Goal: Task Accomplishment & Management: Complete application form

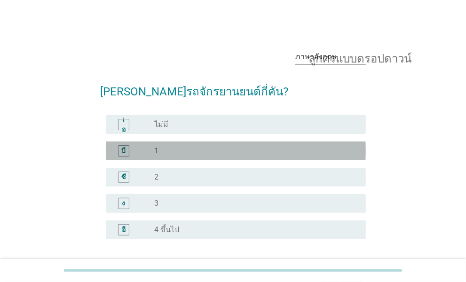
click at [180, 149] on div "ปุ่มวิทยุ[PERSON_NAME]เลือก 1" at bounding box center [252, 150] width 197 height 9
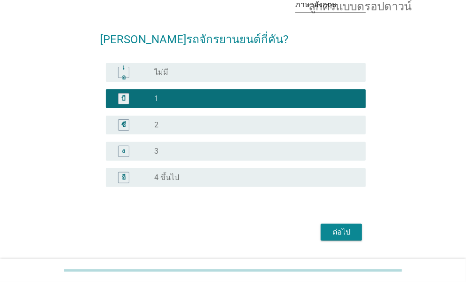
scroll to position [78, 0]
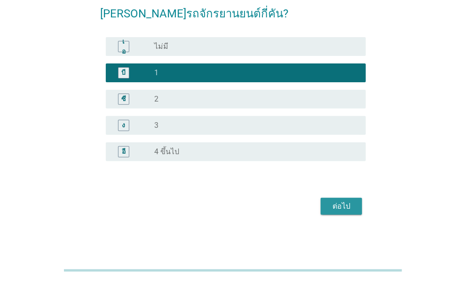
click at [350, 205] on font "ต่อไป" at bounding box center [342, 206] width 18 height 9
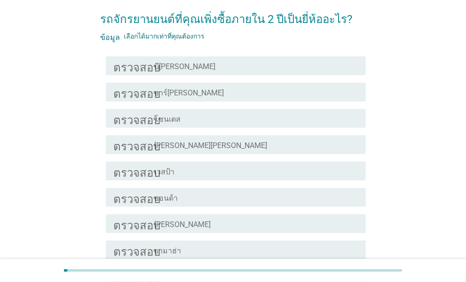
scroll to position [94, 0]
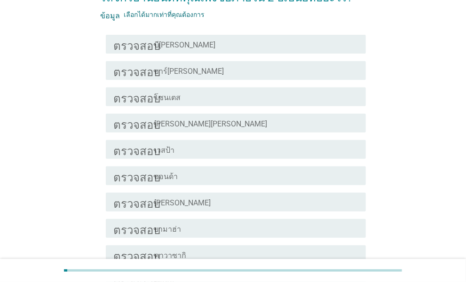
click at [250, 178] on div "โครงร่างกล่องกาเครื่องหมายว่าง ฮอนด้า" at bounding box center [256, 175] width 204 height 11
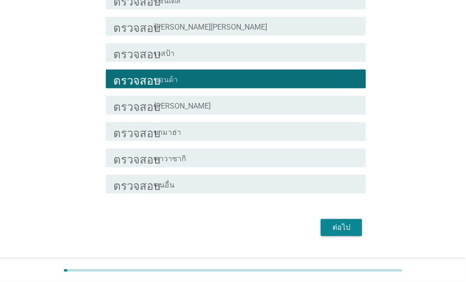
scroll to position [212, 0]
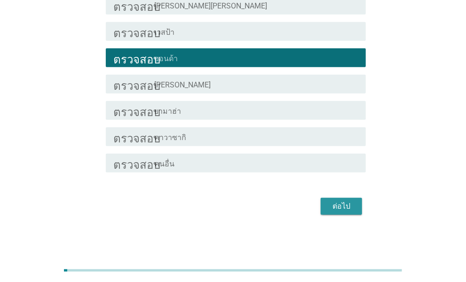
click at [341, 200] on button "ต่อไป" at bounding box center [341, 206] width 41 height 17
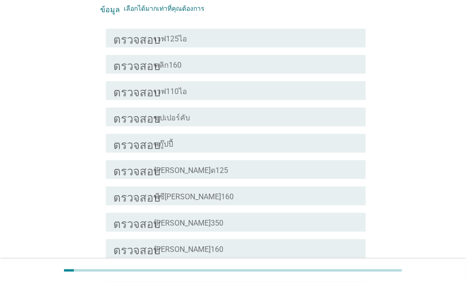
scroll to position [308, 0]
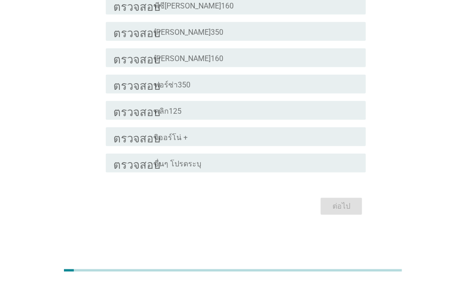
click at [186, 162] on font "อื่นๆ โปรดระบุ" at bounding box center [177, 164] width 47 height 9
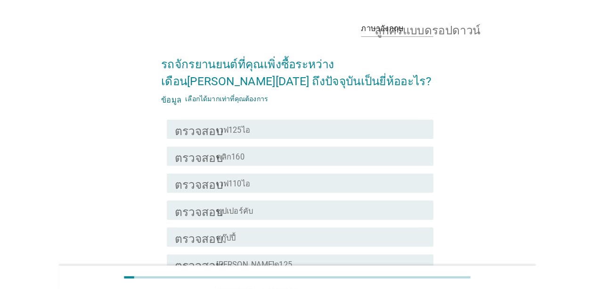
scroll to position [26, 0]
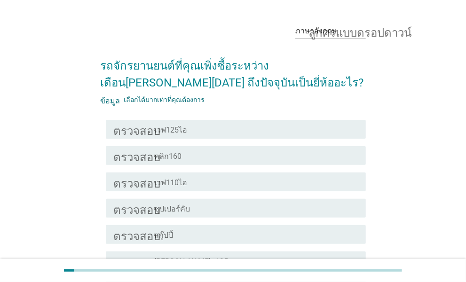
click at [171, 95] on div "ข้อมูล เลือกได้มากเท่าที่คุณต้องการ" at bounding box center [233, 100] width 266 height 10
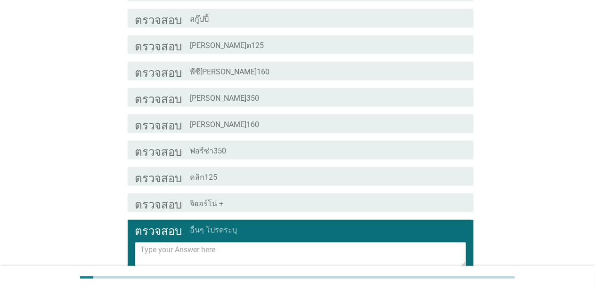
scroll to position [261, 0]
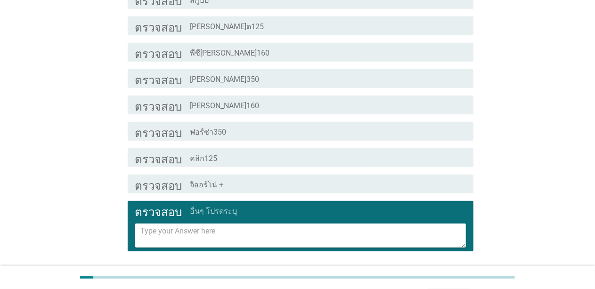
click at [240, 157] on div "โครงร่างกล่องกาเครื่องหมายว่าง คลิก125" at bounding box center [327, 157] width 275 height 11
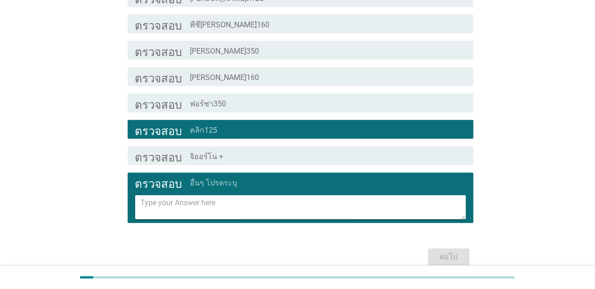
scroll to position [286, 0]
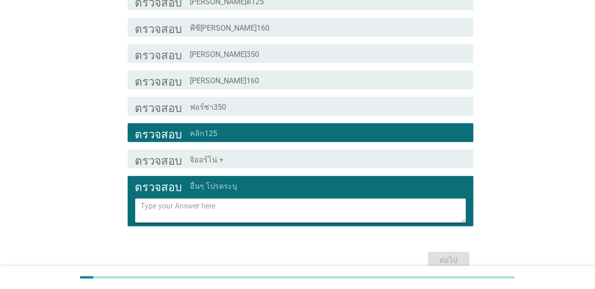
click at [284, 183] on div "โครงร่างกล่องกาเครื่องหมายว่าง อื่นๆ โปรดระบุ" at bounding box center [327, 185] width 275 height 11
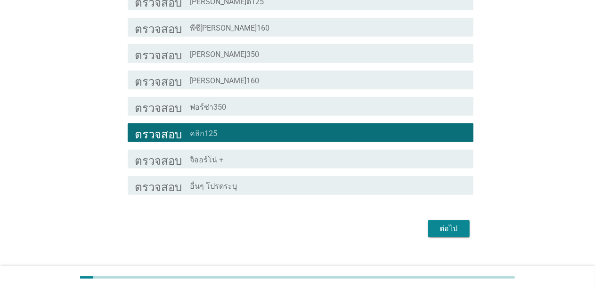
click at [432, 224] on button "ต่อไป" at bounding box center [448, 228] width 41 height 17
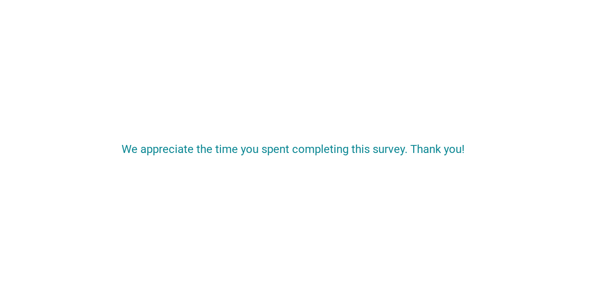
scroll to position [0, 0]
